Goal: Use online tool/utility: Utilize a website feature to perform a specific function

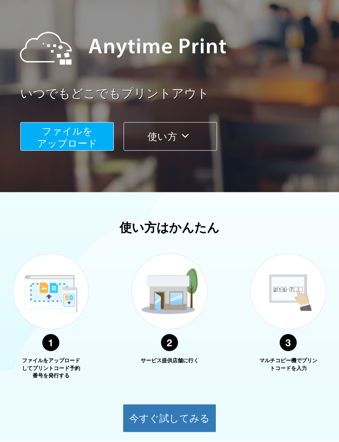
scroll to position [118, 0]
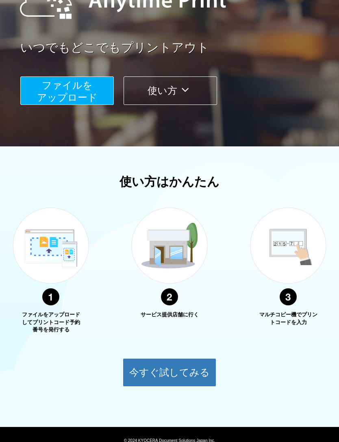
click at [202, 377] on button "今すぐ試してみる" at bounding box center [169, 372] width 93 height 28
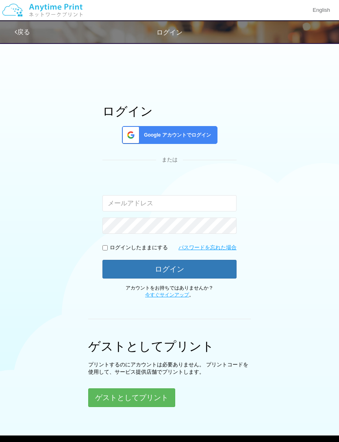
click at [197, 139] on div "Google アカウントでログイン" at bounding box center [169, 135] width 95 height 18
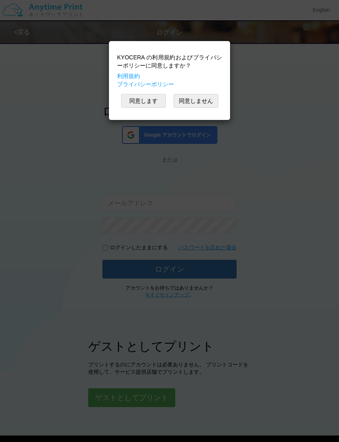
click at [130, 95] on button "同意します" at bounding box center [143, 101] width 45 height 14
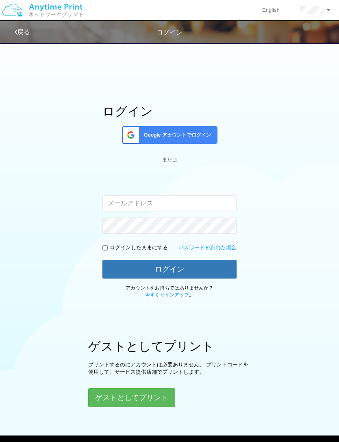
click at [189, 136] on span "Google アカウントでログイン" at bounding box center [176, 135] width 70 height 7
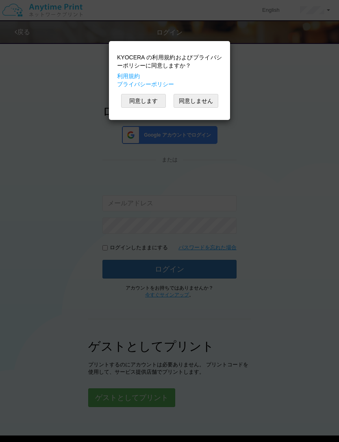
click at [154, 95] on button "同意します" at bounding box center [143, 101] width 45 height 14
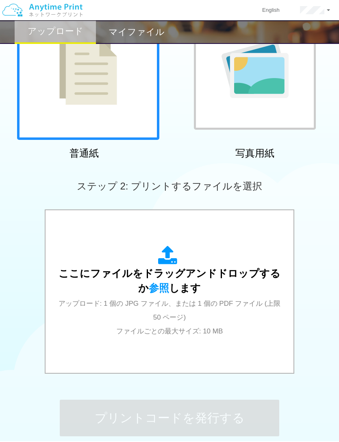
scroll to position [150, 0]
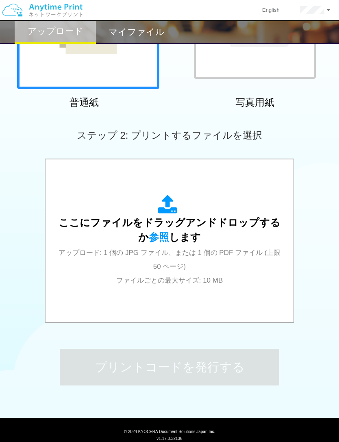
click at [74, 279] on div "ここにファイルをドラッグアンドドロップするか 参照 します アップロード: 1 個の JPG ファイル、または 1 個の PDF ファイル (上限 50 ペー…" at bounding box center [170, 241] width 232 height 92
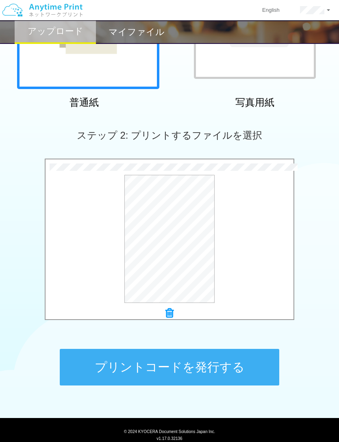
click at [255, 364] on button "プリントコードを発行する" at bounding box center [169, 367] width 219 height 37
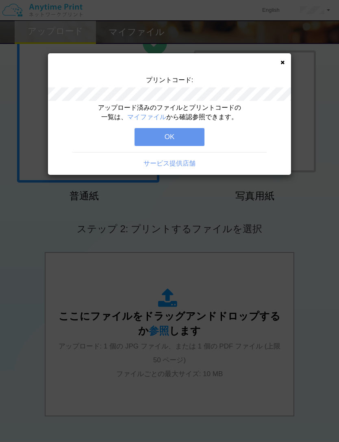
scroll to position [56, 0]
click at [191, 137] on button "OK" at bounding box center [169, 137] width 70 height 18
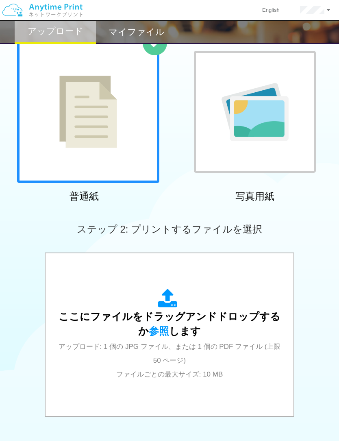
scroll to position [39, 0]
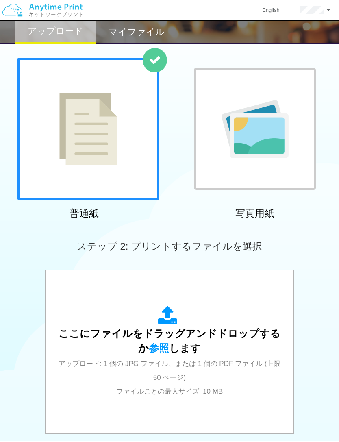
click at [268, 379] on div "ここにファイルをドラッグアンドドロップするか 参照 します アップロード: 1 個の JPG ファイル、または 1 個の PDF ファイル (上限 50 ペー…" at bounding box center [170, 352] width 232 height 92
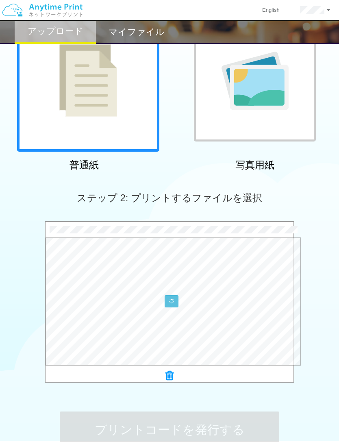
scroll to position [150, 0]
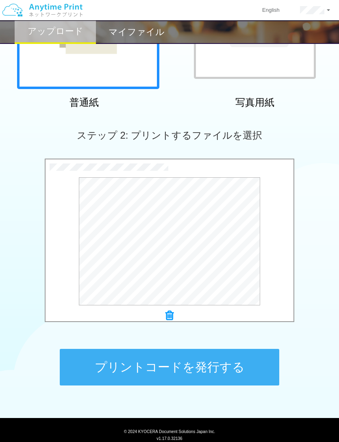
click at [94, 364] on button "プリントコードを発行する" at bounding box center [169, 367] width 219 height 37
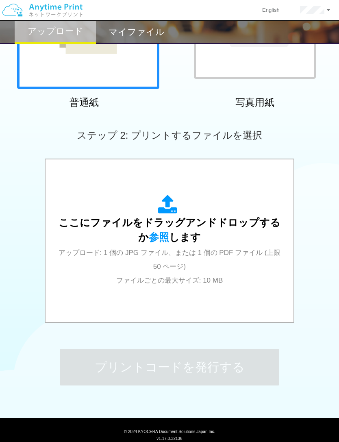
scroll to position [0, 0]
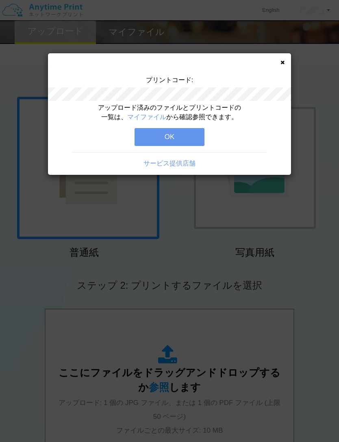
click at [193, 130] on button "OK" at bounding box center [169, 137] width 70 height 18
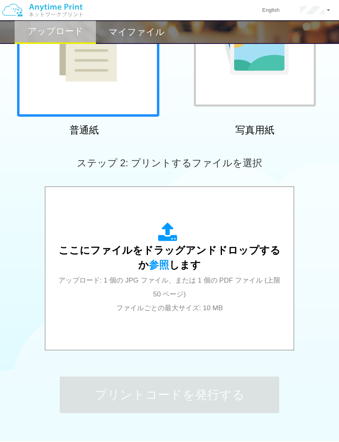
scroll to position [150, 0]
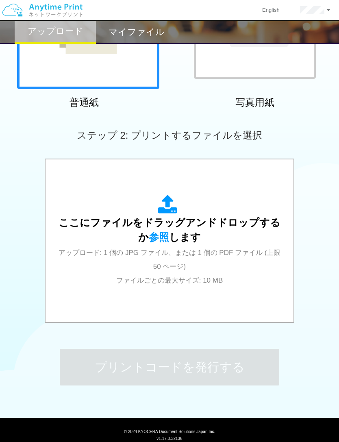
click at [252, 270] on div "ここにファイルをドラッグアンドドロップするか 参照 します アップロード: 1 個の JPG ファイル、または 1 個の PDF ファイル (上限 50 ペー…" at bounding box center [170, 241] width 232 height 92
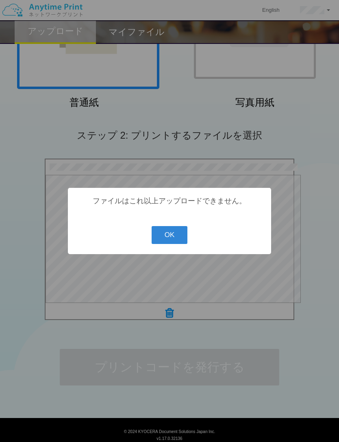
click at [185, 244] on button "OK" at bounding box center [170, 235] width 36 height 18
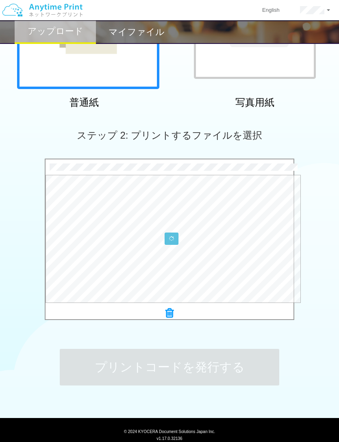
click at [169, 233] on button at bounding box center [172, 238] width 14 height 12
click at [173, 315] on icon at bounding box center [169, 315] width 8 height 11
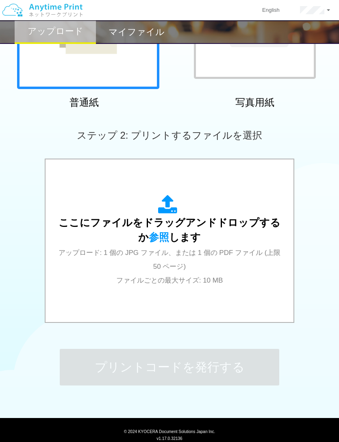
click at [256, 262] on div "ここにファイルをドラッグアンドドロップするか 参照 します アップロード: 1 個の JPG ファイル、または 1 個の PDF ファイル (上限 50 ペー…" at bounding box center [170, 241] width 232 height 92
